Goal: Information Seeking & Learning: Learn about a topic

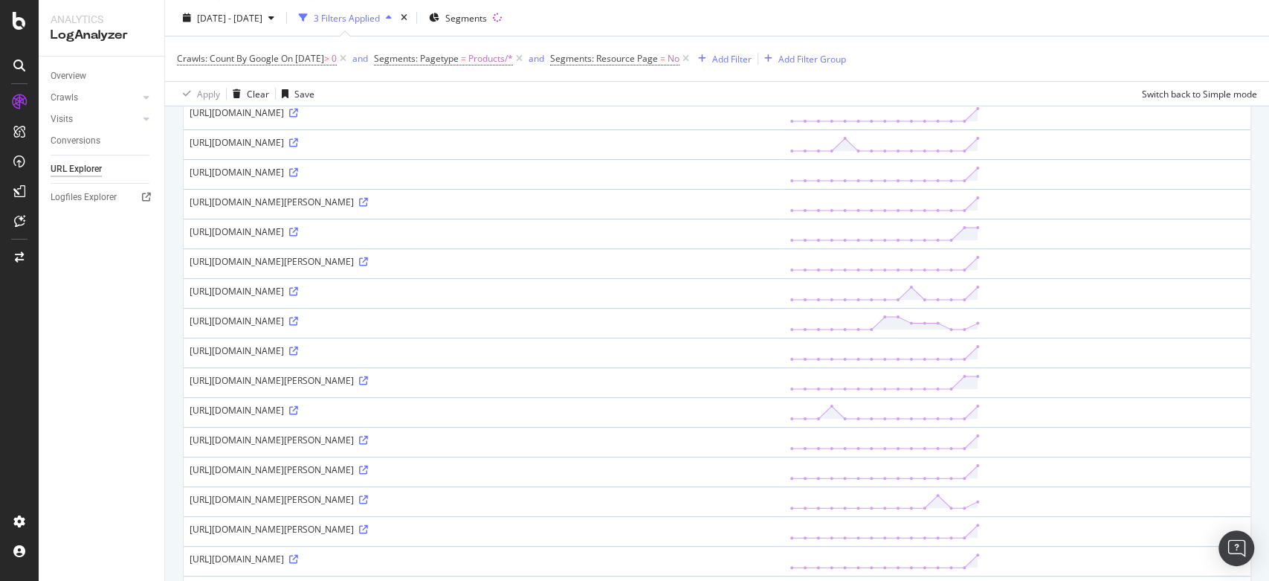
scroll to position [192, 0]
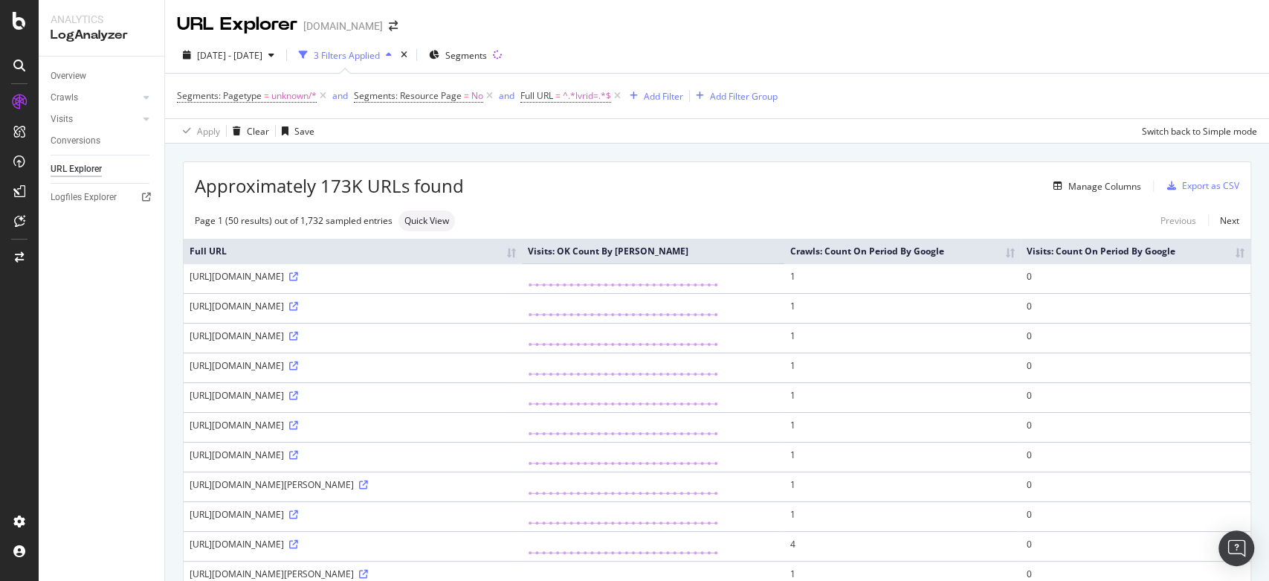
click at [554, 167] on div "Approximately 173K URLs found Manage Columns Export as CSV" at bounding box center [717, 180] width 1067 height 36
click at [665, 94] on div "Add Filter" at bounding box center [663, 96] width 39 height 13
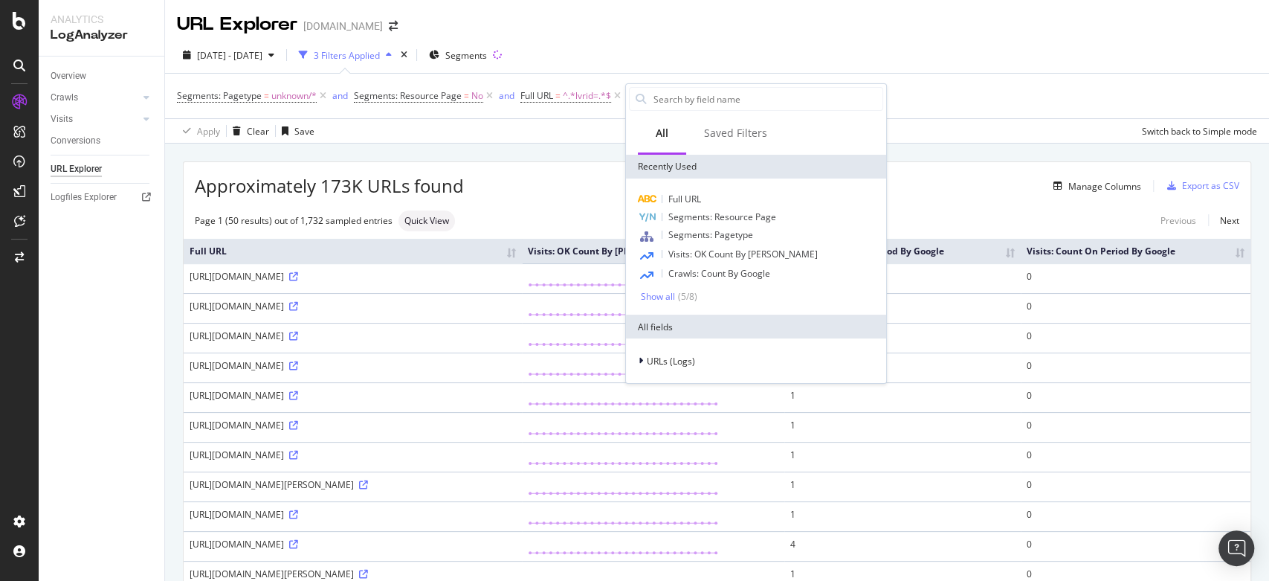
click at [595, 129] on div "Apply Clear Save Switch back to Simple mode" at bounding box center [717, 130] width 1104 height 25
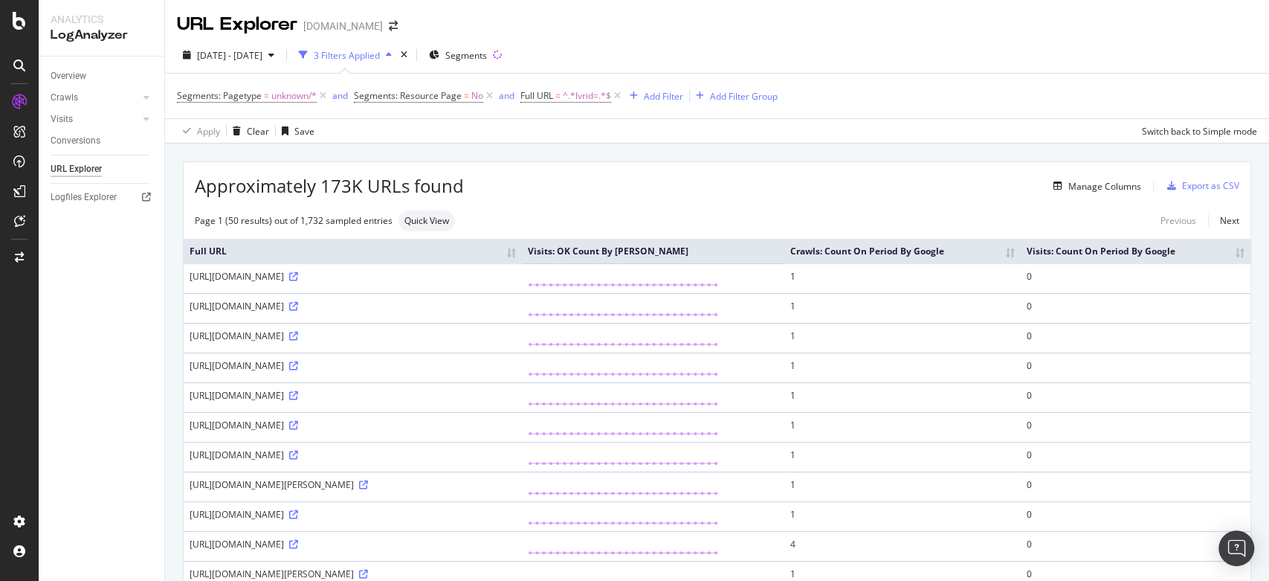
drag, startPoint x: 635, startPoint y: 326, endPoint x: 723, endPoint y: 332, distance: 87.9
click at [516, 312] on div "https://www.luisaviaroma.com/de-at/shop/baby-jungen/molo/kleidung/hemden?lvrid=…" at bounding box center [353, 306] width 326 height 13
copy div "&page=%7Bfrom%7D"
click at [661, 88] on div "Add Filter" at bounding box center [653, 96] width 59 height 16
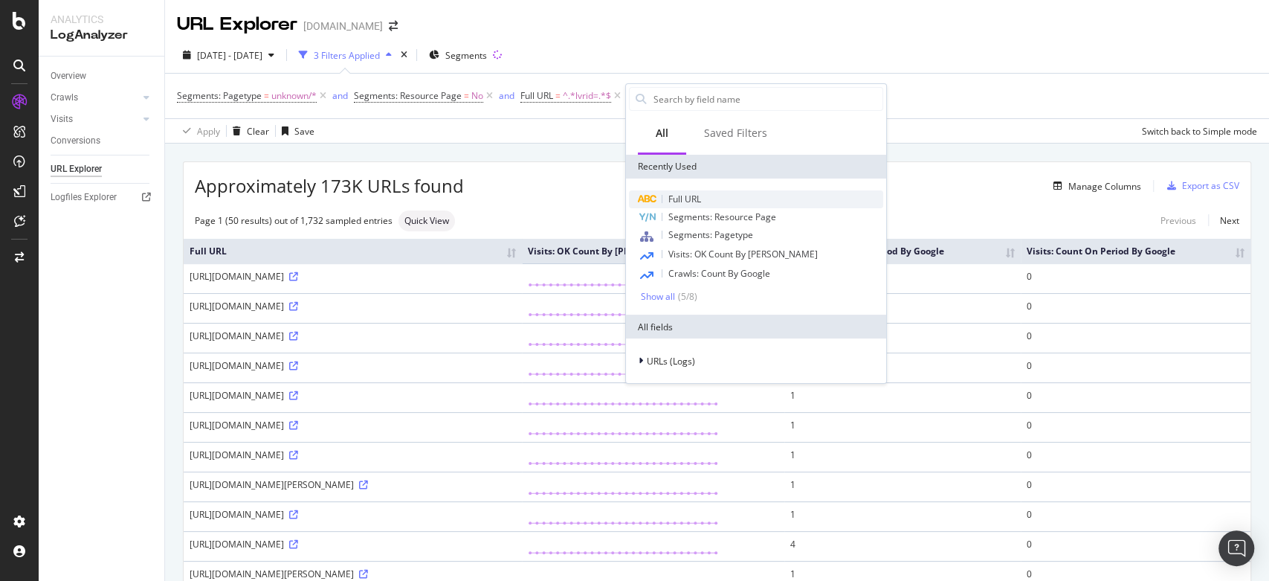
click at [711, 193] on div "Full URL" at bounding box center [756, 199] width 254 height 18
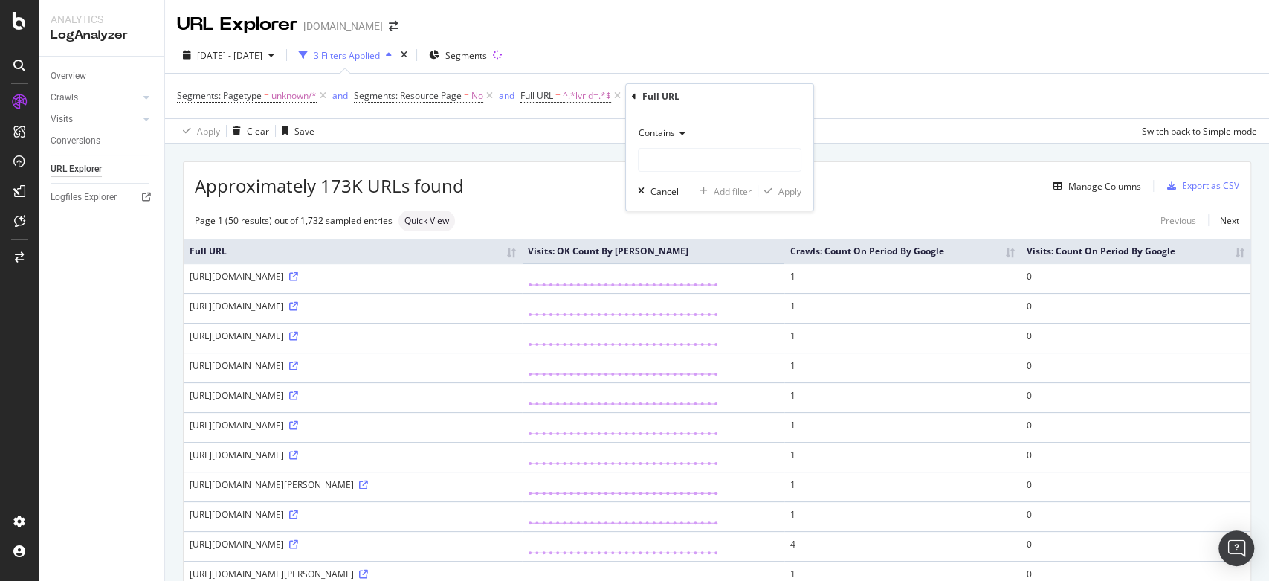
click at [702, 146] on div "Contains" at bounding box center [720, 146] width 164 height 51
click at [705, 155] on input "text" at bounding box center [720, 160] width 162 height 24
paste input "&page=%7Bfrom%7D"
type input "&page=%7Bfrom%7D"
click at [784, 195] on div "Apply" at bounding box center [789, 191] width 23 height 13
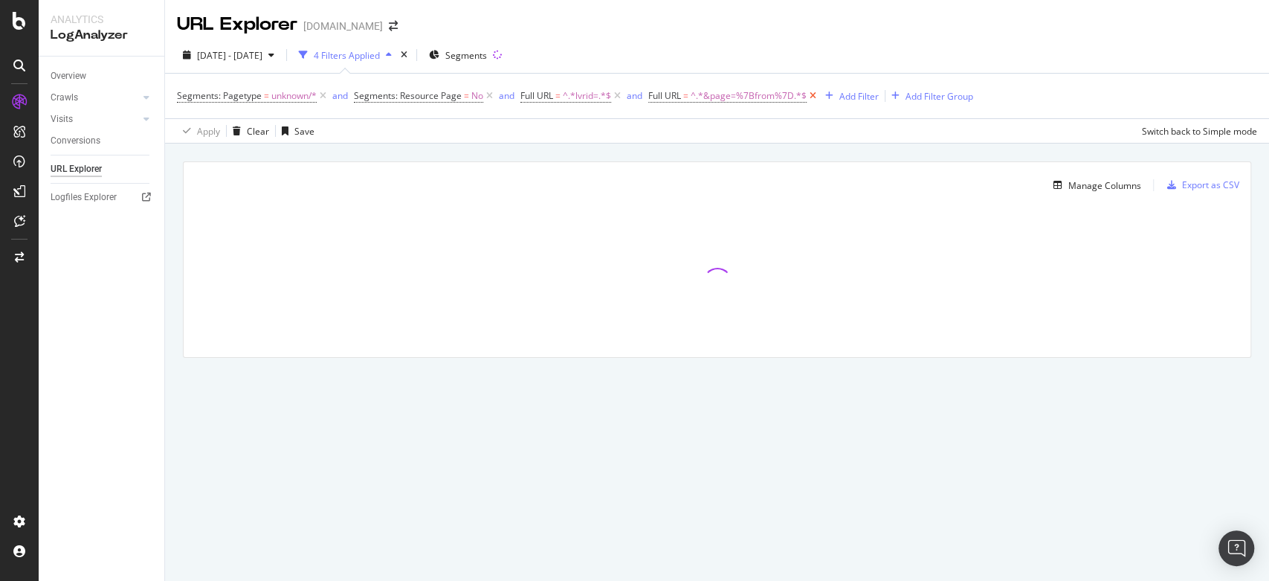
click at [815, 99] on icon at bounding box center [813, 95] width 13 height 15
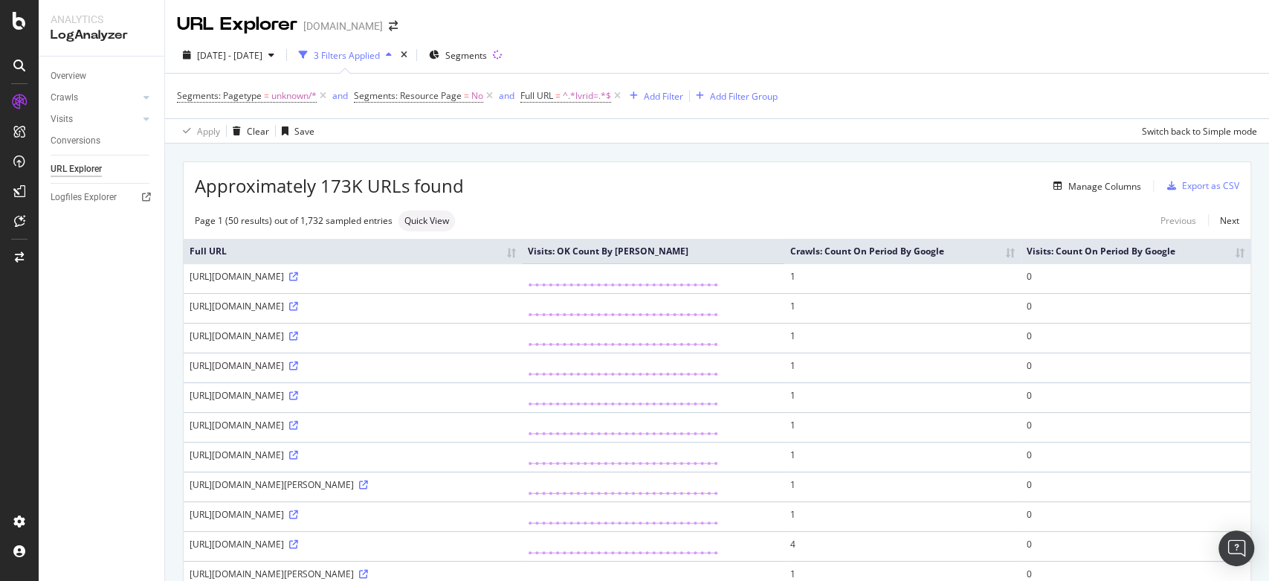
click at [477, 143] on div "2025 Aug. 24th - Sep. 20th 3 Filters Applied Segments Segments: Pagetype = unkn…" at bounding box center [717, 90] width 1104 height 106
click at [656, 93] on div "Add Filter" at bounding box center [663, 96] width 39 height 13
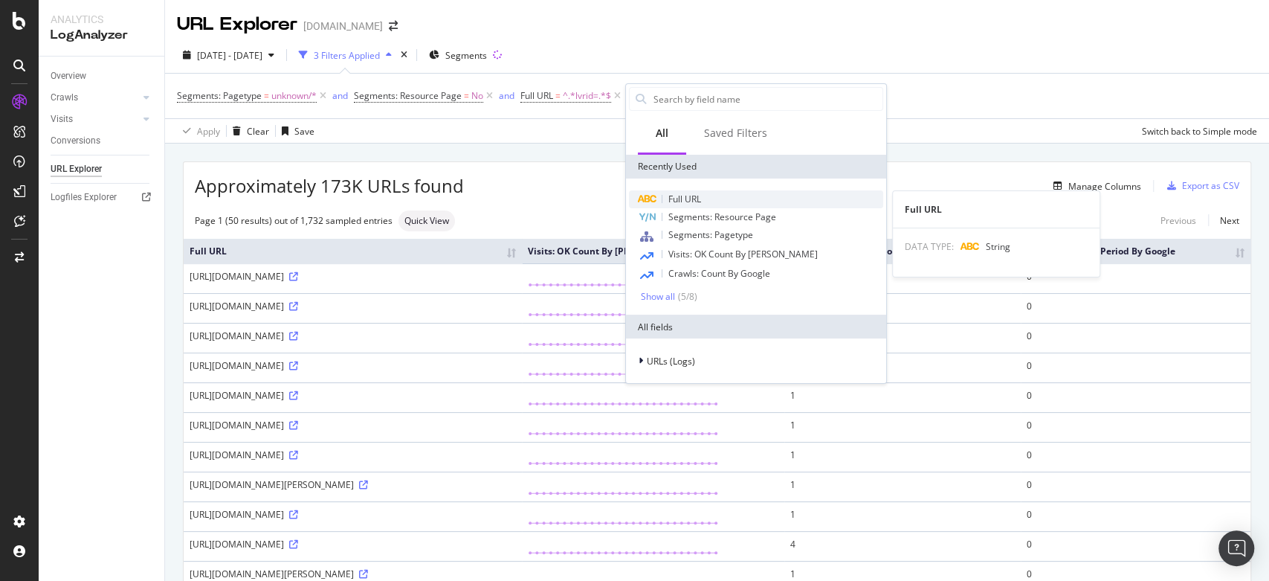
click at [680, 193] on span "Full URL" at bounding box center [684, 199] width 33 height 13
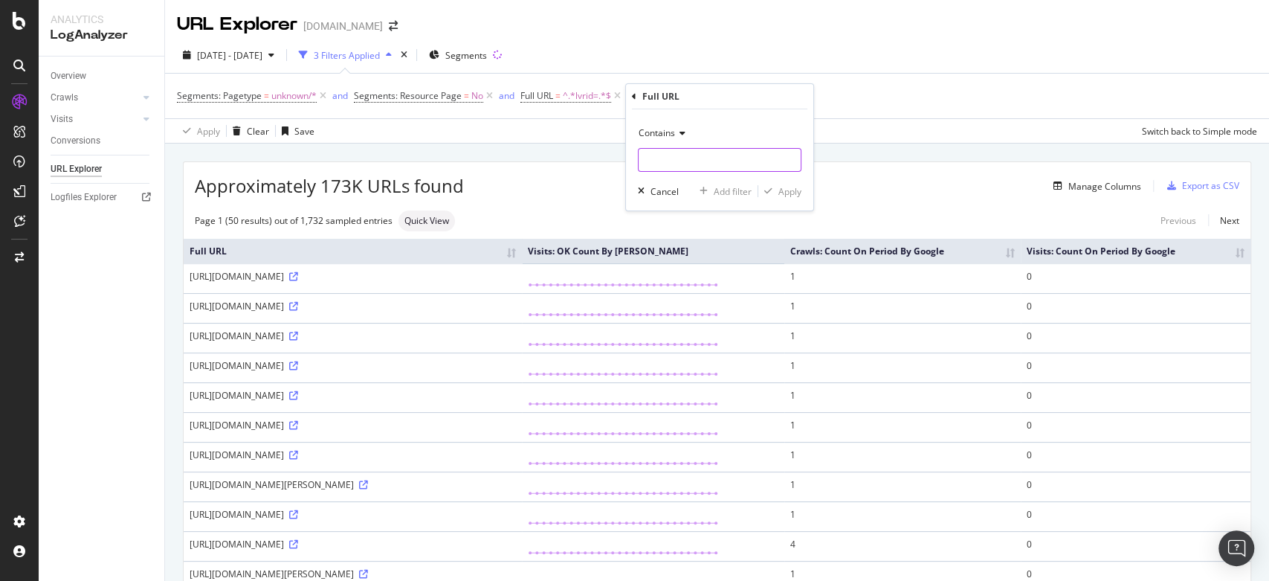
click at [668, 163] on input "text" at bounding box center [720, 160] width 162 height 24
type input "shop"
click at [758, 187] on div "button" at bounding box center [768, 191] width 20 height 9
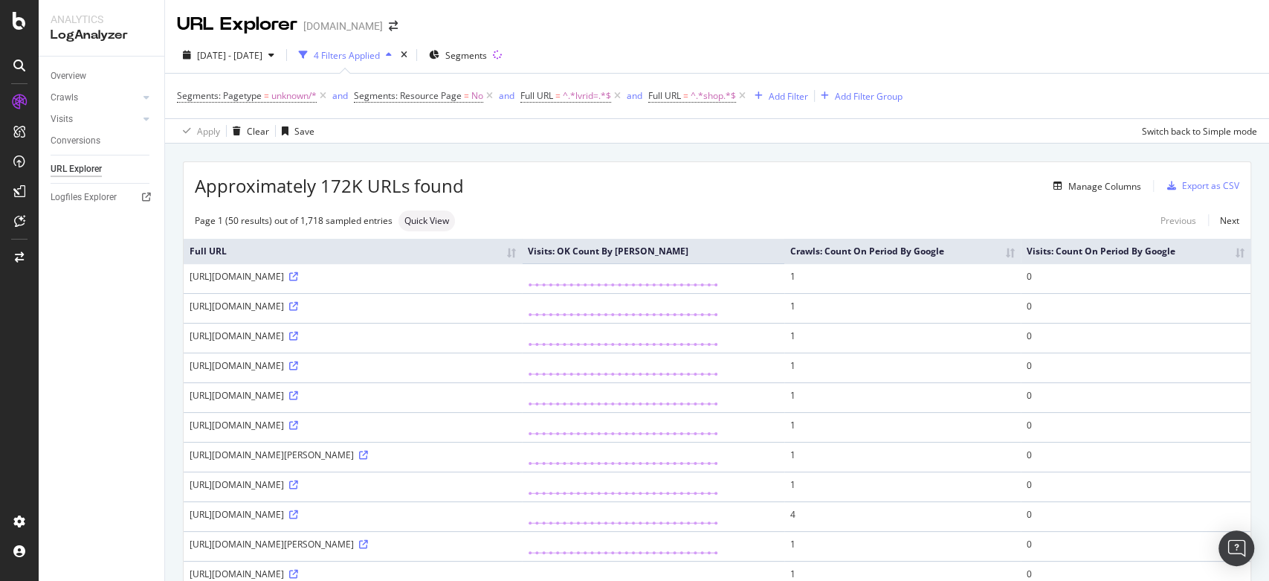
click at [604, 106] on div "Segments: Pagetype = unknown/* and Segments: Resource Page = No and Full URL = …" at bounding box center [717, 96] width 1080 height 45
click at [745, 100] on icon at bounding box center [742, 95] width 13 height 15
click at [584, 171] on div "Approximately 173K URLs found Manage Columns Export as CSV" at bounding box center [717, 180] width 1067 height 36
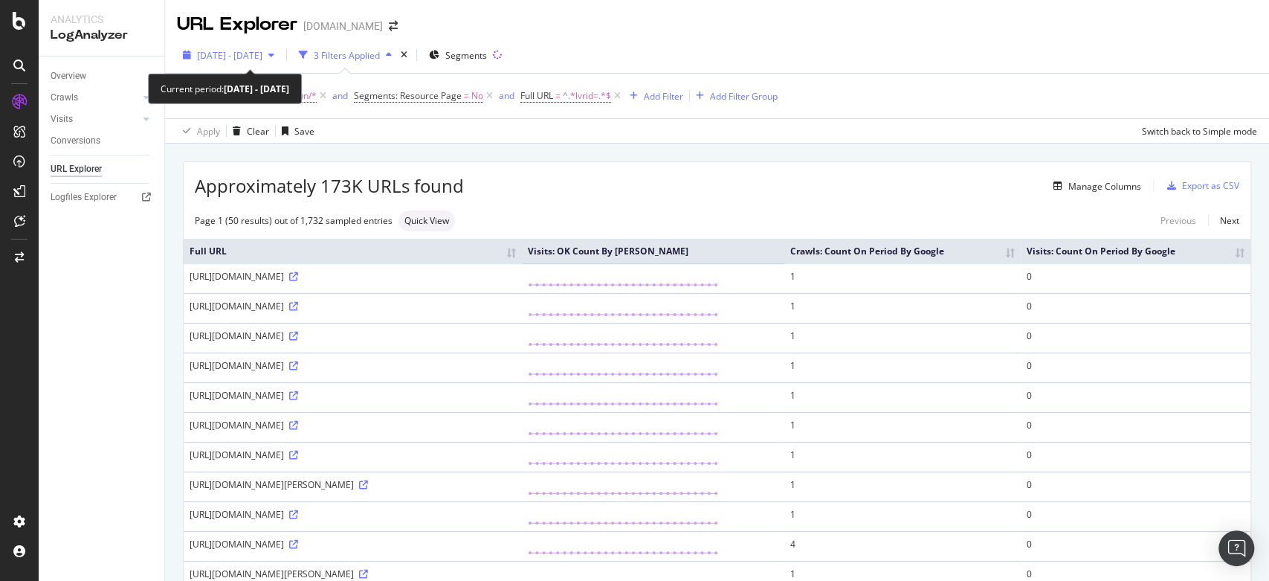
click at [262, 56] on span "2025 Aug. 24th - Sep. 20th" at bounding box center [229, 55] width 65 height 13
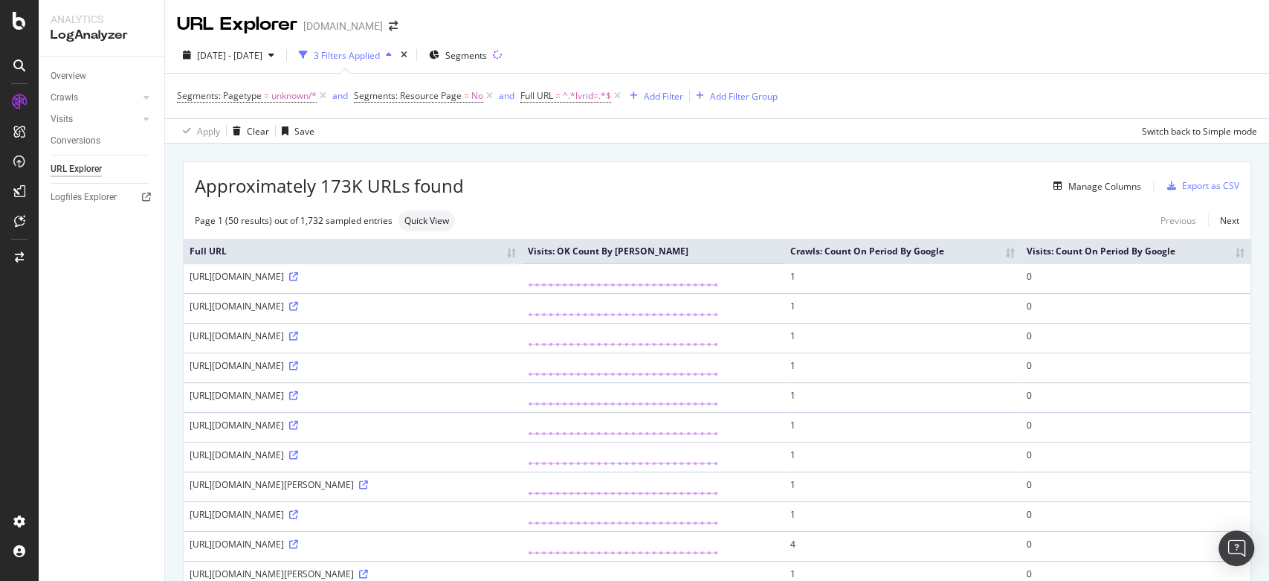
click at [586, 177] on div "Manage Columns" at bounding box center [802, 186] width 677 height 18
click at [135, 404] on div "Overview Crawls Daily Distribution Segments Distribution HTTP Codes Resources V…" at bounding box center [102, 318] width 126 height 524
drag, startPoint x: 635, startPoint y: 326, endPoint x: 720, endPoint y: 329, distance: 85.5
click at [516, 312] on div "https://www.luisaviaroma.com/de-at/shop/baby-jungen/molo/kleidung/hemden?lvrid=…" at bounding box center [353, 306] width 326 height 13
copy div "&page=%7Bfrom%7D"
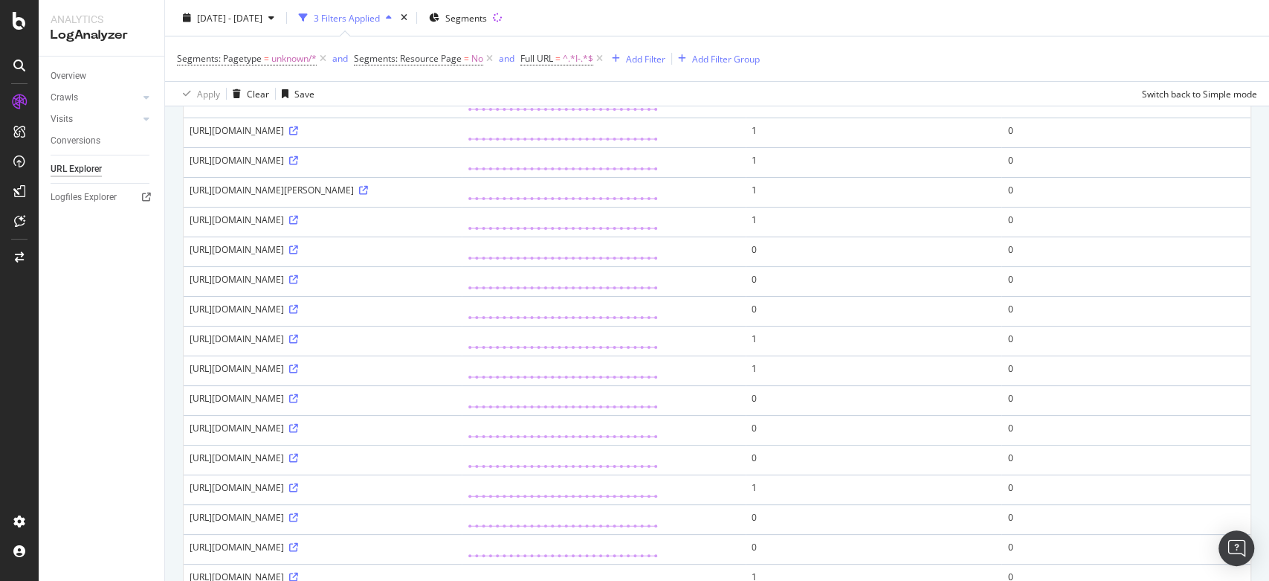
scroll to position [188, 0]
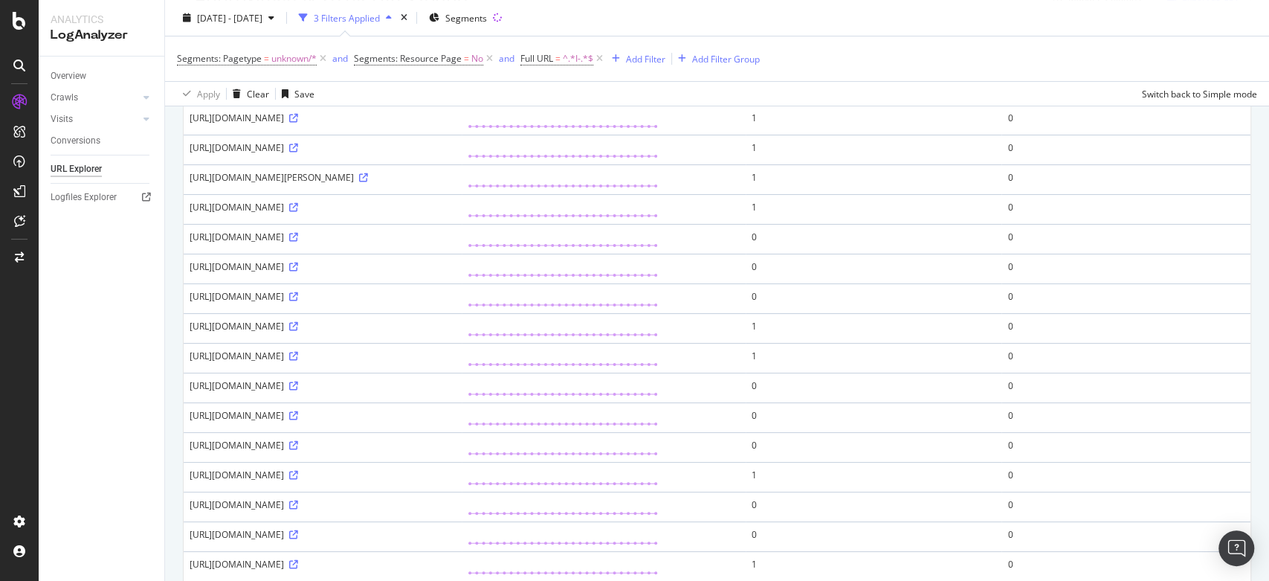
click at [372, 392] on div "https://www.luisaviaroma.com/72I-DL1023?$deep_link=true&sc_llid=177352&__aln=fu…" at bounding box center [323, 385] width 266 height 13
click at [298, 420] on icon at bounding box center [293, 415] width 9 height 9
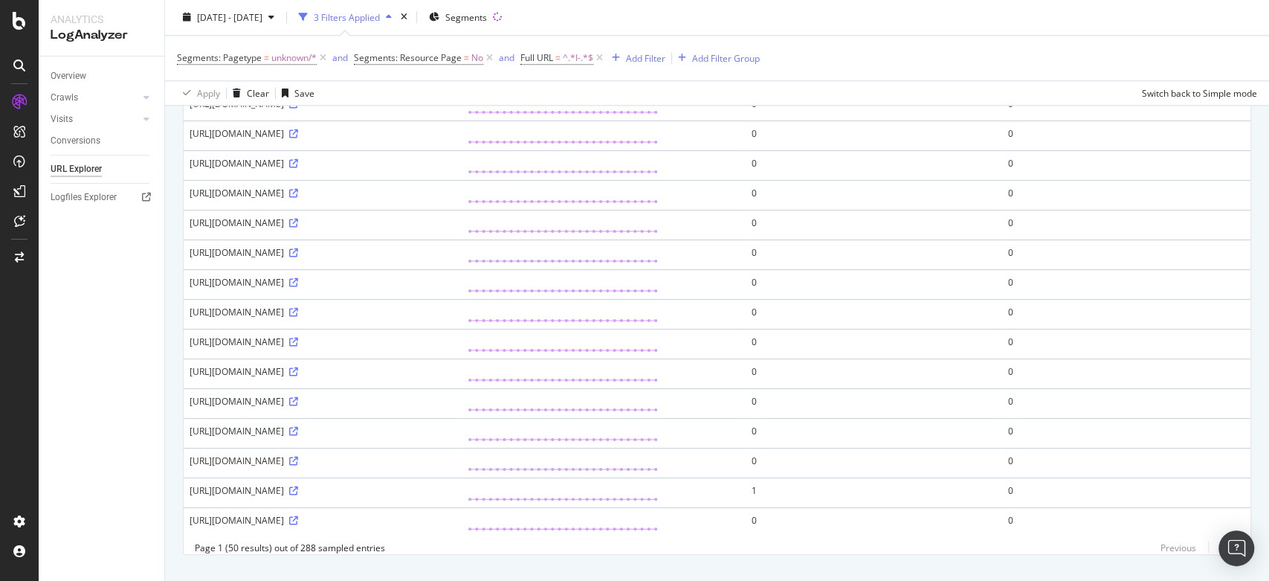
scroll to position [1229, 0]
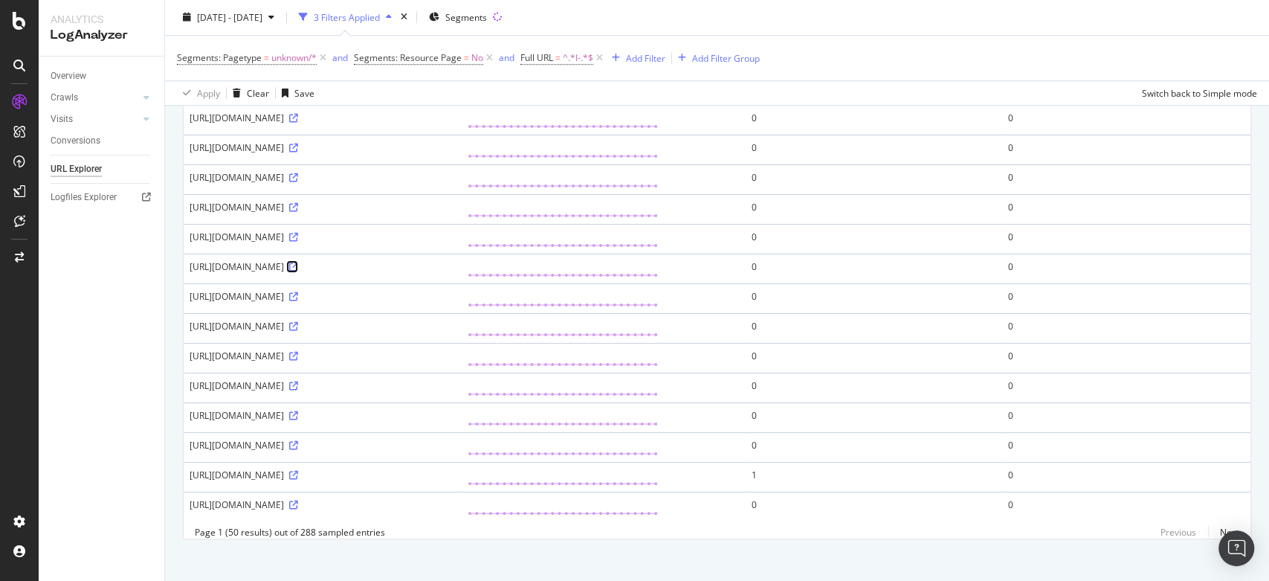
click at [298, 271] on icon at bounding box center [293, 266] width 9 height 9
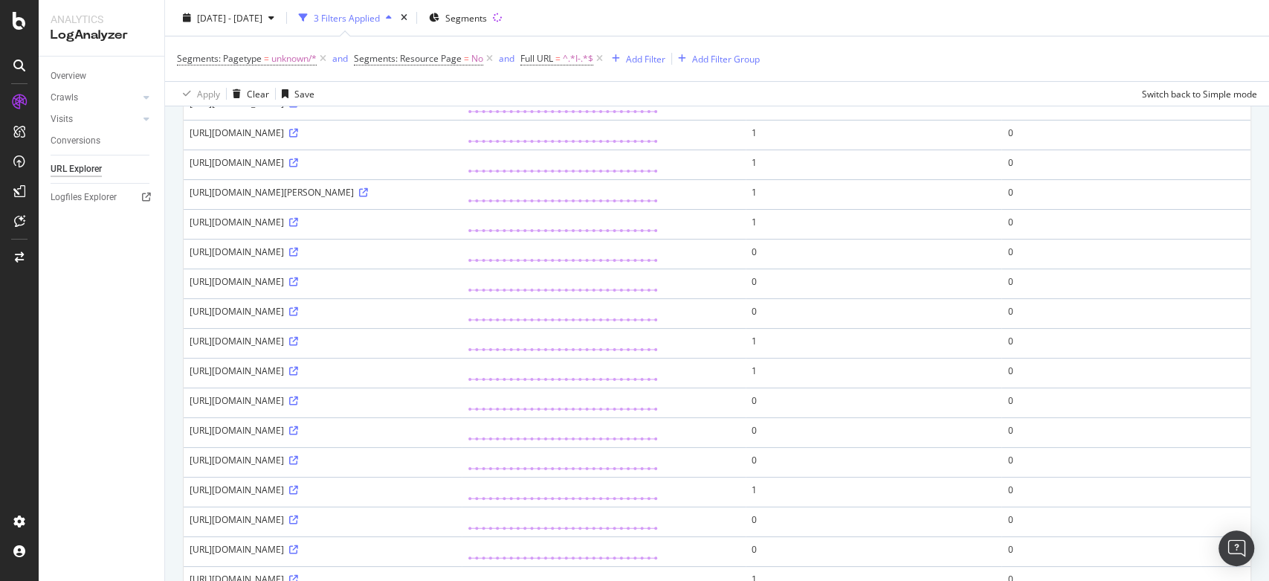
scroll to position [175, 0]
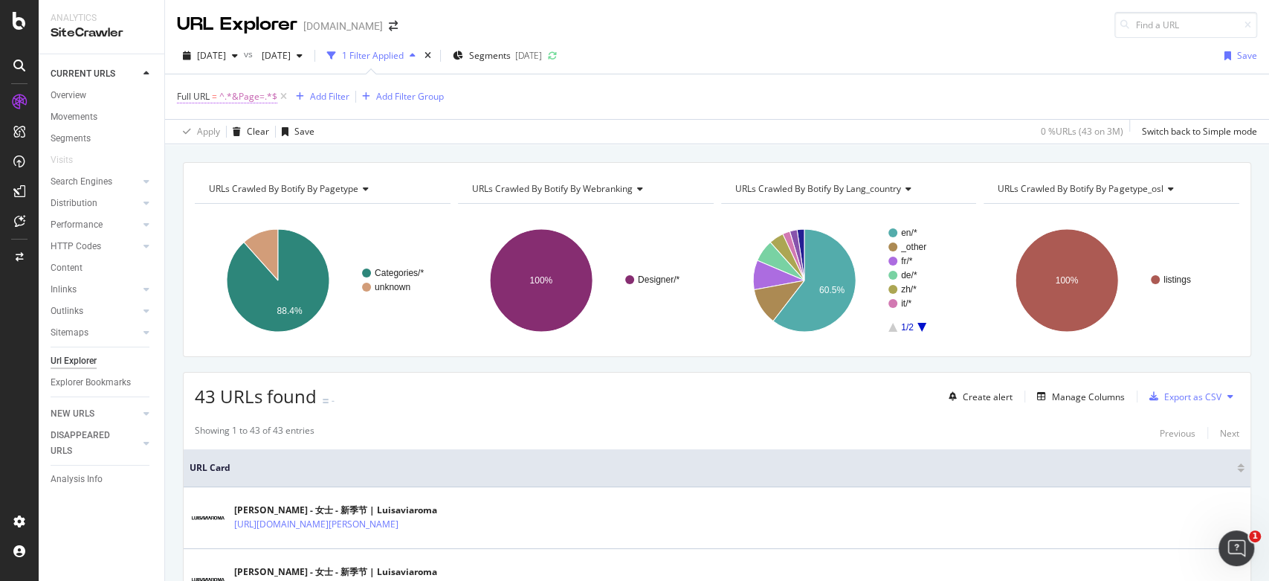
click at [253, 94] on span "^.*&Page=.*$" at bounding box center [248, 96] width 58 height 21
paste input "page={from}"
type input "page={from}"
click at [332, 189] on div "Apply" at bounding box center [341, 189] width 23 height 13
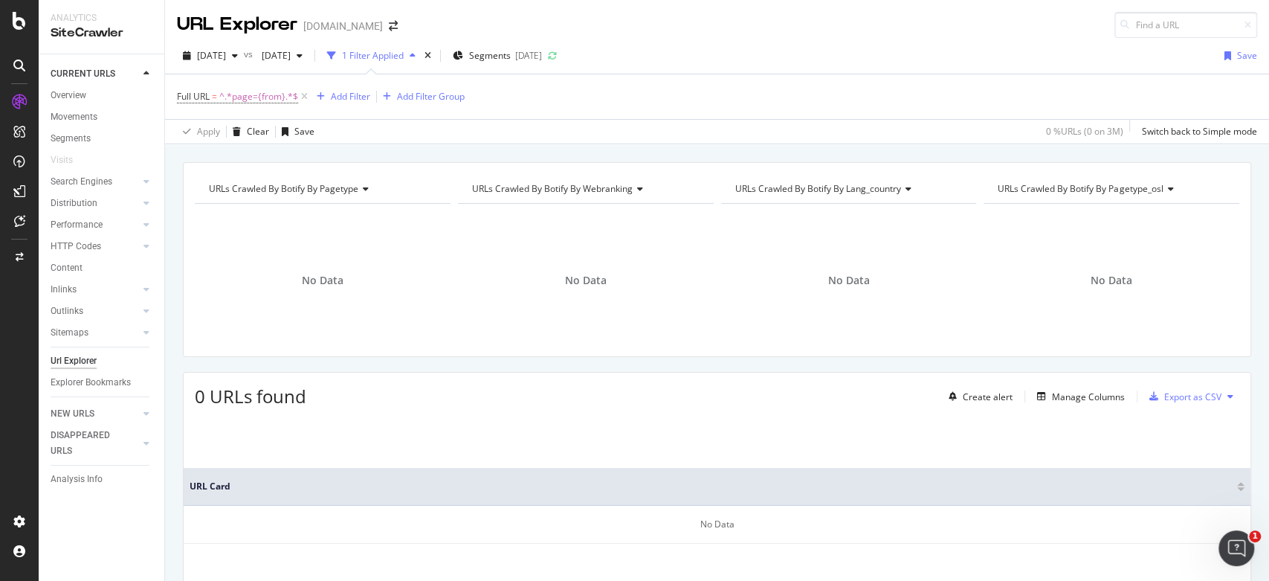
click at [1002, 51] on div "2025 Sep. 15th vs 2025 Aug. 18th 1 Filter Applied Segments 2025-09-09 Save" at bounding box center [717, 59] width 1104 height 30
click at [286, 98] on span "^.*page={from}.*$" at bounding box center [258, 96] width 79 height 21
click at [296, 153] on input "page={from}" at bounding box center [260, 158] width 140 height 24
paste input "&page=%7Bfrom%7D"
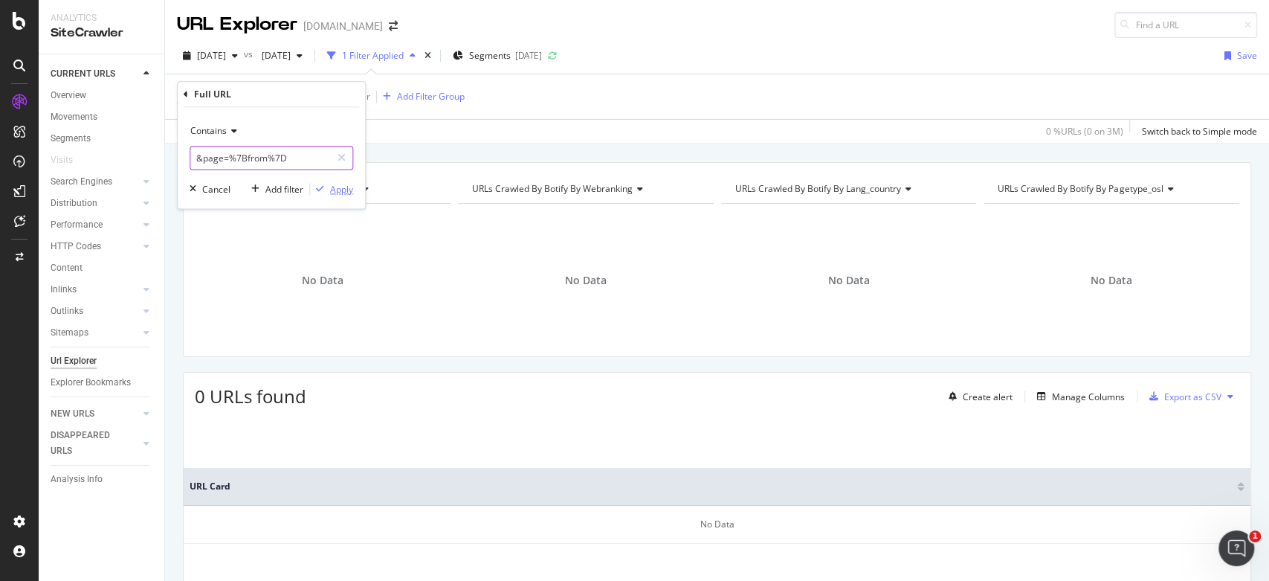
type input "&page=%7Bfrom%7D"
click at [333, 187] on div "Apply" at bounding box center [341, 189] width 23 height 13
click at [226, 52] on span "2025 Sep. 15th" at bounding box center [211, 55] width 29 height 13
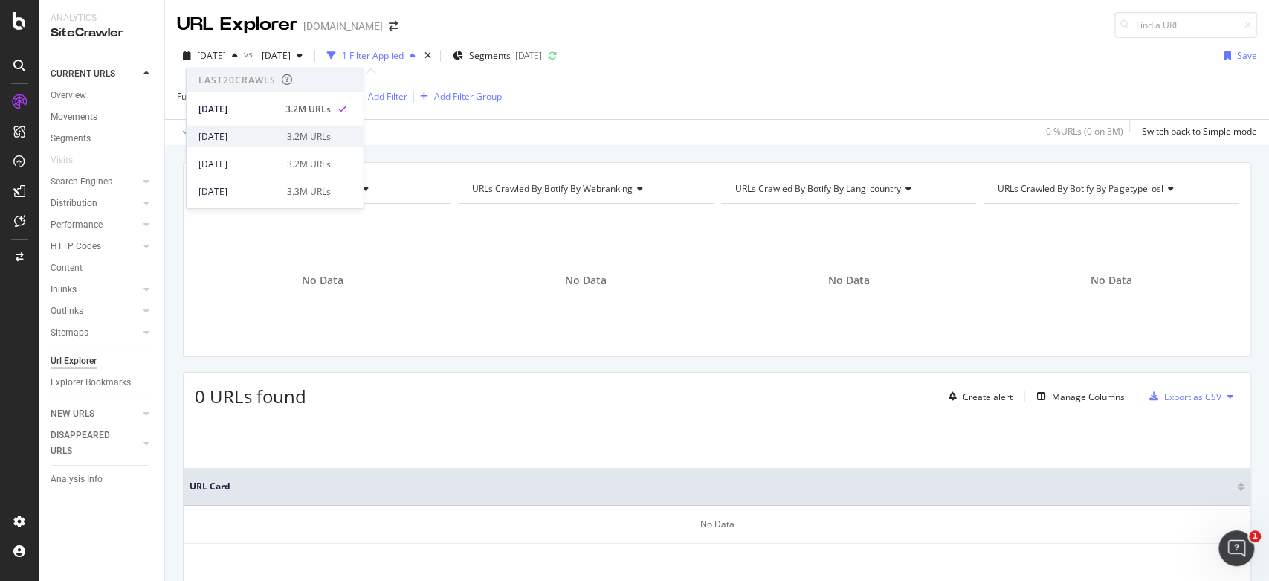
click at [256, 132] on div "2025 Sep. 1st" at bounding box center [238, 135] width 80 height 13
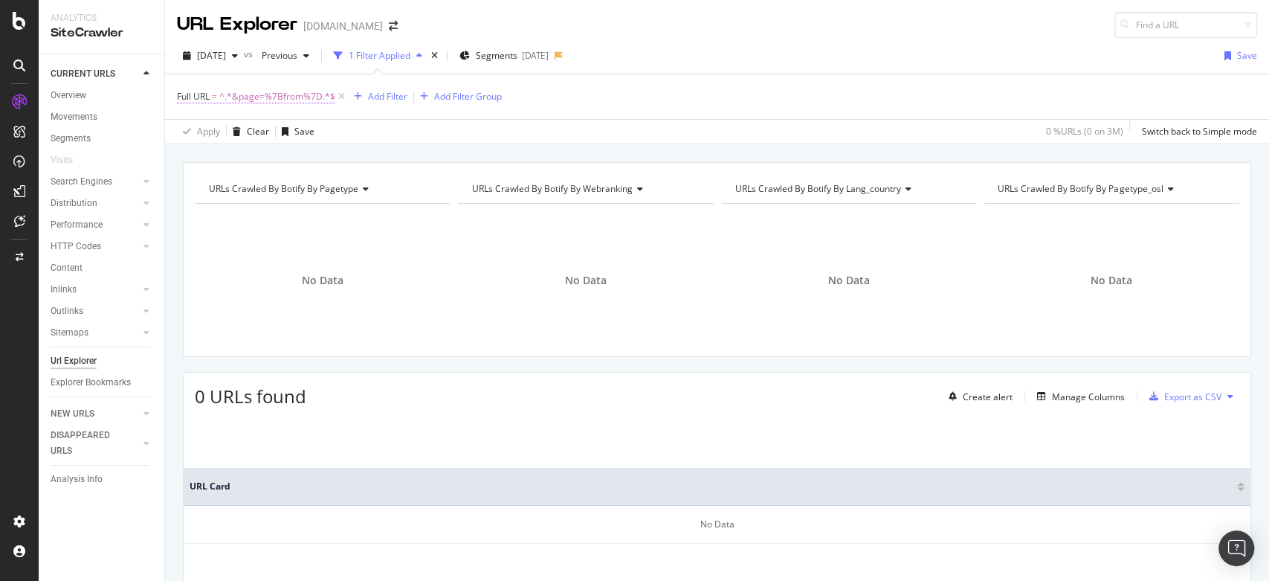
click at [284, 98] on span "^.*&page=%7Bfrom%7D.*$" at bounding box center [277, 96] width 116 height 21
click at [282, 157] on input "&page=%7Bfrom%7D" at bounding box center [260, 158] width 140 height 24
paste input "page={from}"
type input "page={from}"
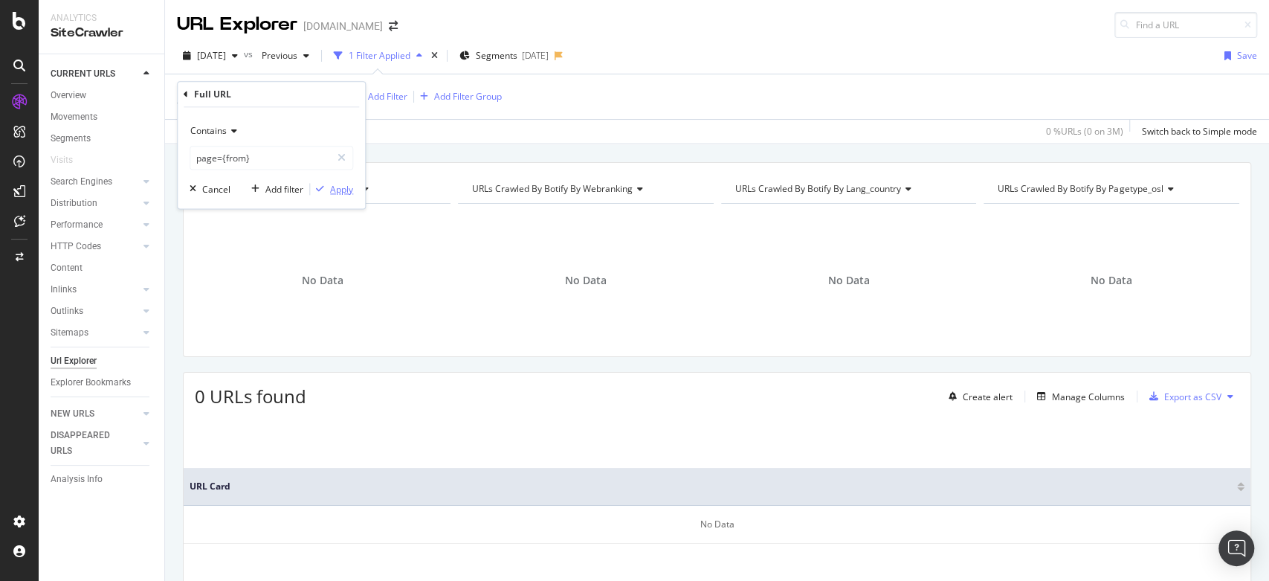
click at [340, 183] on div "Apply" at bounding box center [341, 189] width 23 height 13
